Goal: Find specific page/section: Find specific page/section

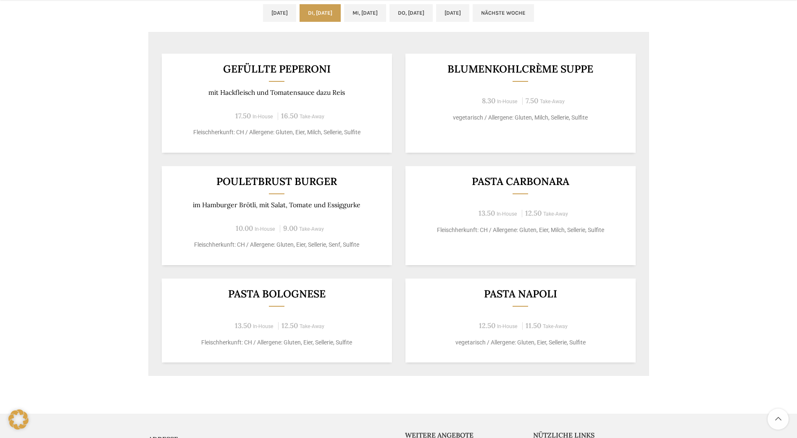
scroll to position [462, 0]
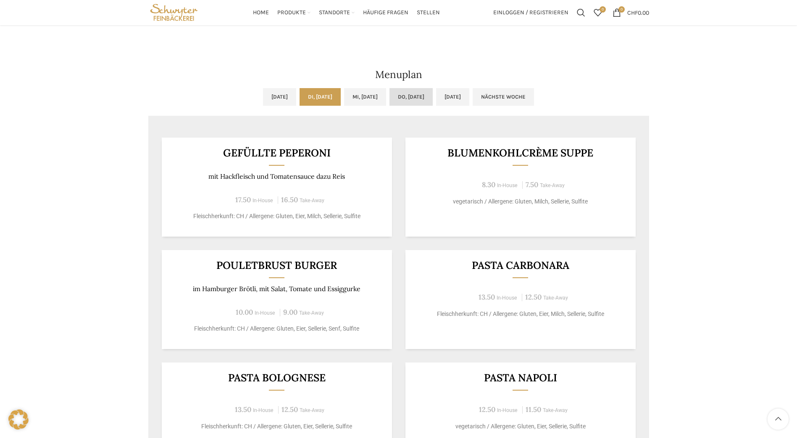
click at [433, 105] on link "Do, [DATE]" at bounding box center [410, 97] width 43 height 18
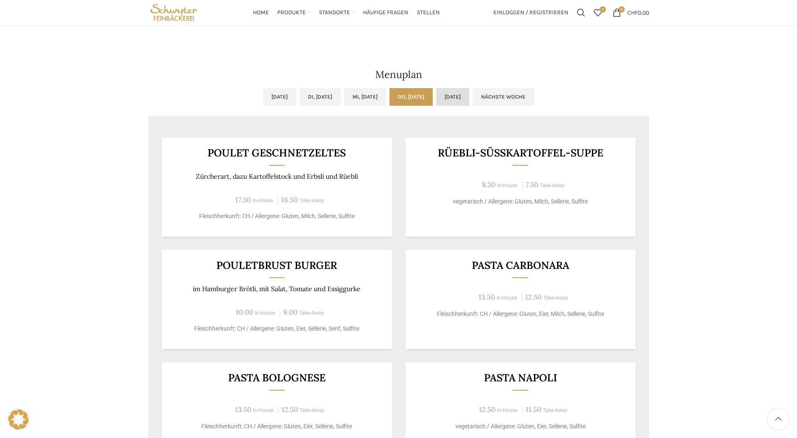
click at [467, 97] on link "[DATE]" at bounding box center [452, 97] width 33 height 18
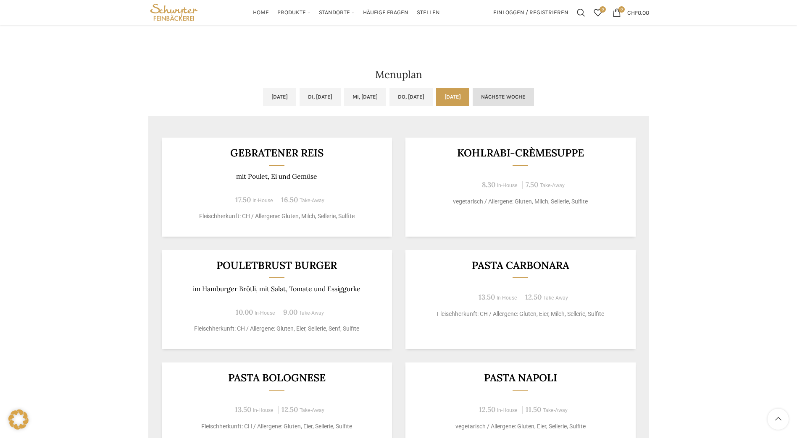
click at [534, 100] on link "Nächste Woche" at bounding box center [502, 97] width 61 height 18
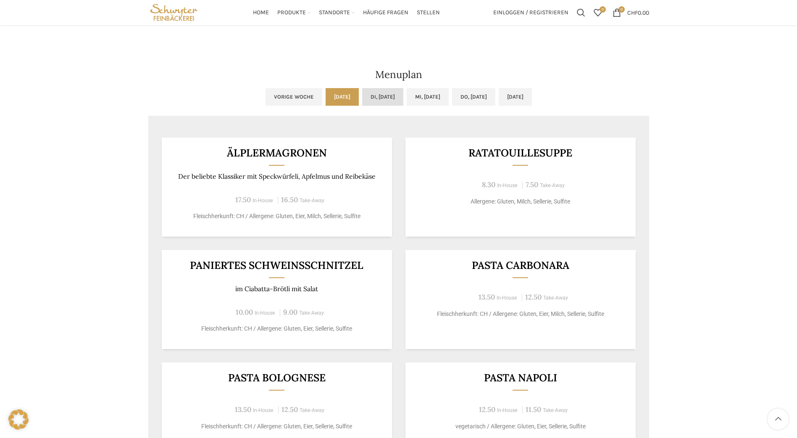
click at [383, 100] on link "Di, [DATE]" at bounding box center [382, 97] width 41 height 18
click at [425, 100] on link "Mi, [DATE]" at bounding box center [428, 97] width 42 height 18
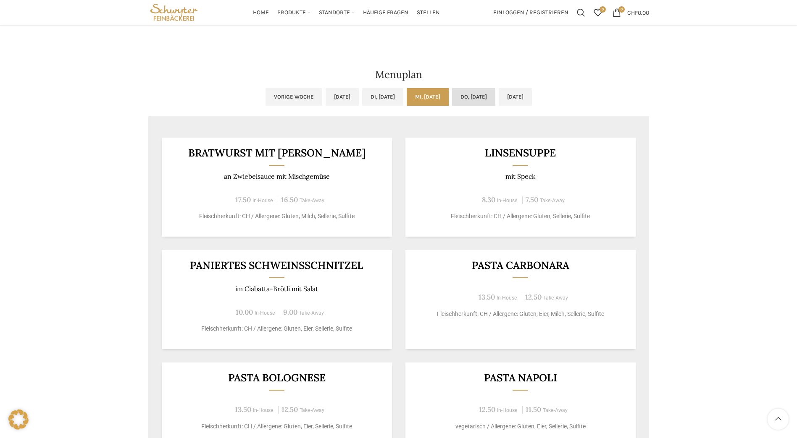
click at [472, 98] on link "Do, [DATE]" at bounding box center [473, 97] width 43 height 18
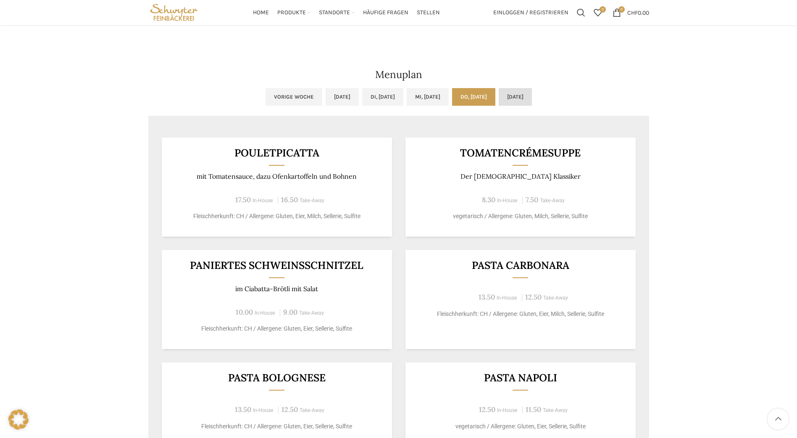
click at [525, 94] on link "[DATE]" at bounding box center [515, 97] width 33 height 18
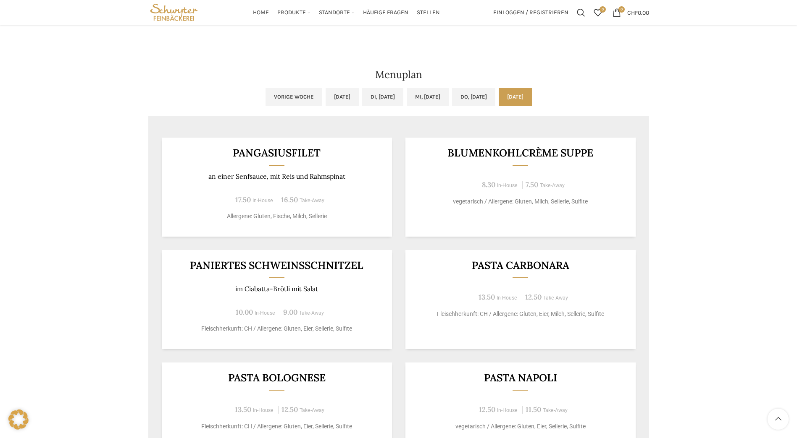
click at [288, 95] on ul "Vorige Woche [DATE] Di, [DATE] Mi, [DATE] Do, [DATE] [DATE]" at bounding box center [398, 102] width 501 height 28
click at [325, 105] on link "[DATE]" at bounding box center [341, 97] width 33 height 18
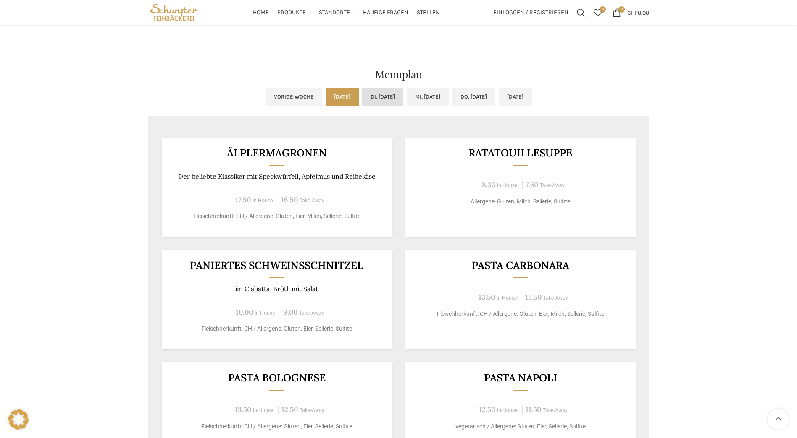
click at [373, 98] on link "Di, [DATE]" at bounding box center [382, 97] width 41 height 18
click at [265, 101] on link "Vorige Woche" at bounding box center [293, 97] width 57 height 18
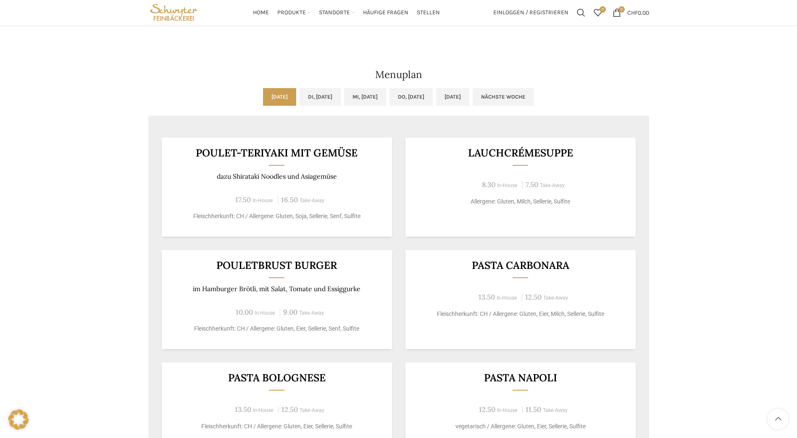
click at [263, 103] on link "[DATE]" at bounding box center [279, 97] width 33 height 18
click at [309, 97] on link "Di, [DATE]" at bounding box center [319, 97] width 41 height 18
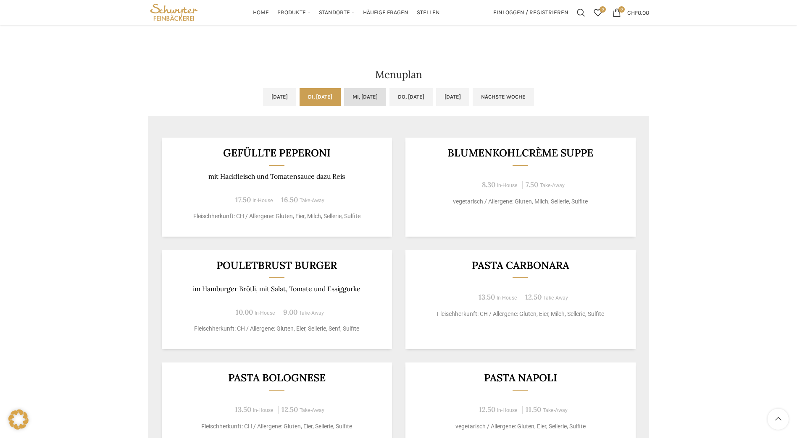
click at [354, 98] on link "Mi, [DATE]" at bounding box center [365, 97] width 42 height 18
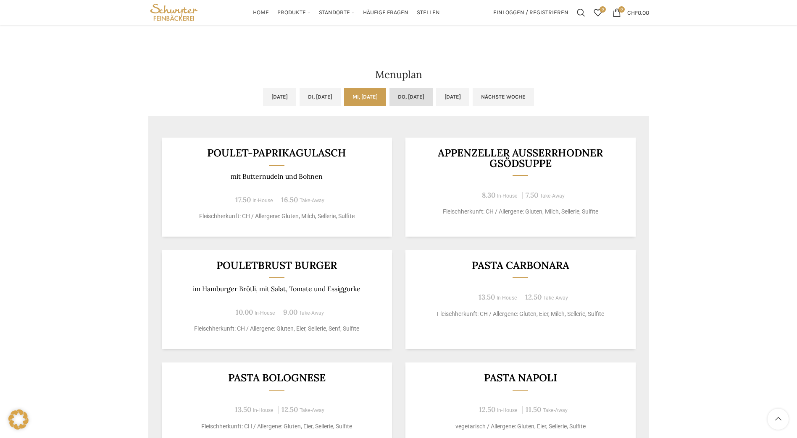
click at [412, 100] on link "Do, [DATE]" at bounding box center [410, 97] width 43 height 18
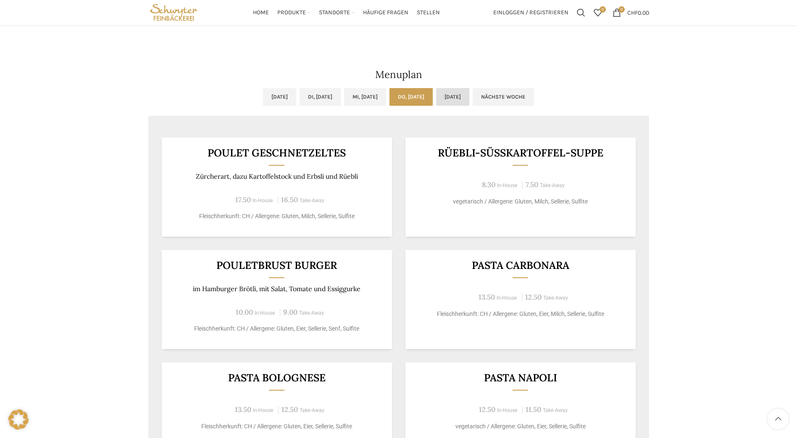
click at [467, 98] on link "[DATE]" at bounding box center [452, 97] width 33 height 18
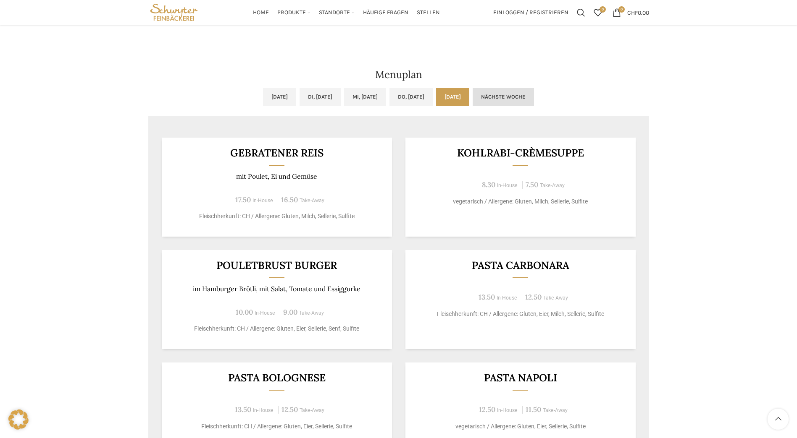
click at [530, 96] on link "Nächste Woche" at bounding box center [502, 97] width 61 height 18
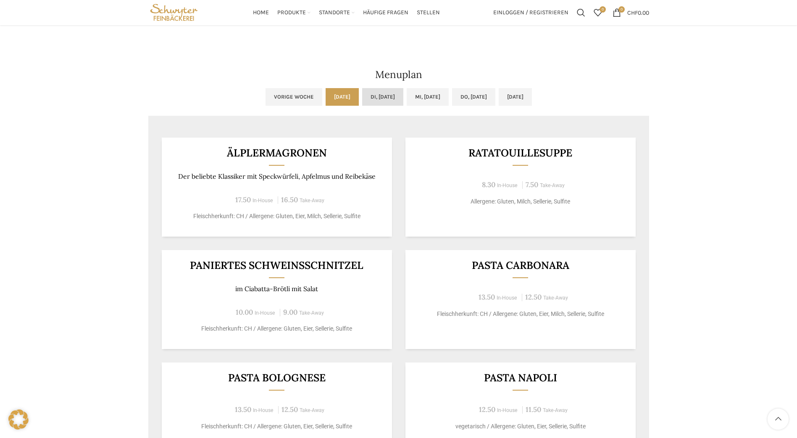
click at [367, 99] on link "Di, [DATE]" at bounding box center [382, 97] width 41 height 18
click at [265, 97] on link "Vorige Woche" at bounding box center [293, 97] width 57 height 18
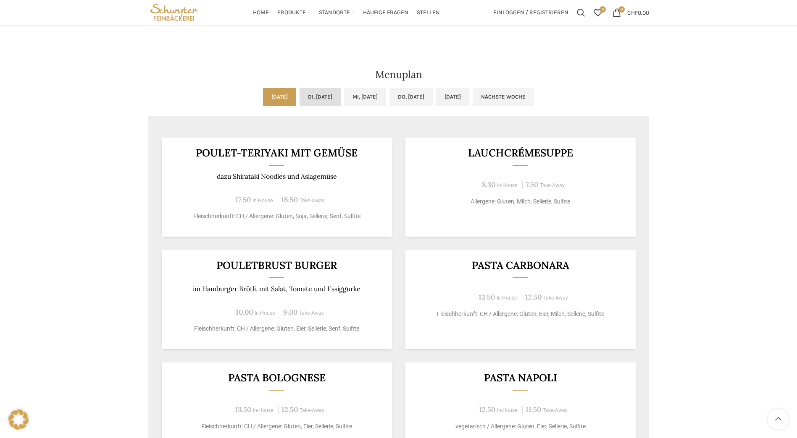
click at [302, 101] on link "Di, [DATE]" at bounding box center [319, 97] width 41 height 18
